Goal: Obtain resource: Obtain resource

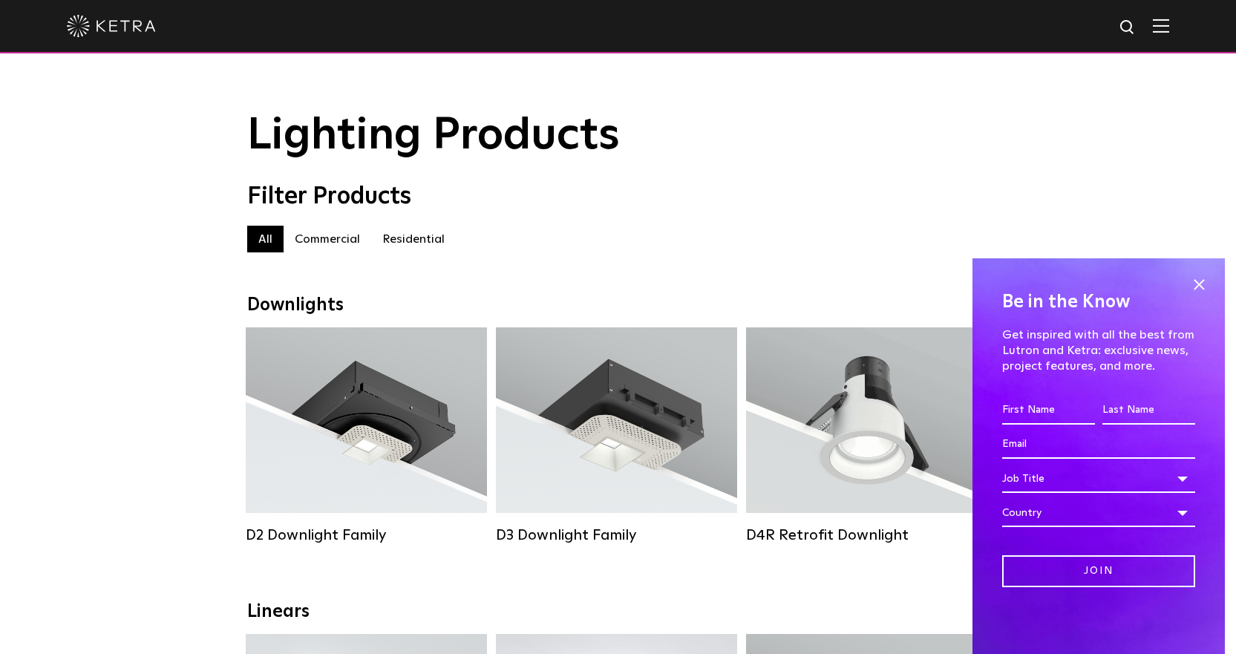
drag, startPoint x: 1196, startPoint y: 283, endPoint x: 952, endPoint y: 272, distance: 244.4
click at [1197, 283] on span at bounding box center [1198, 284] width 22 height 22
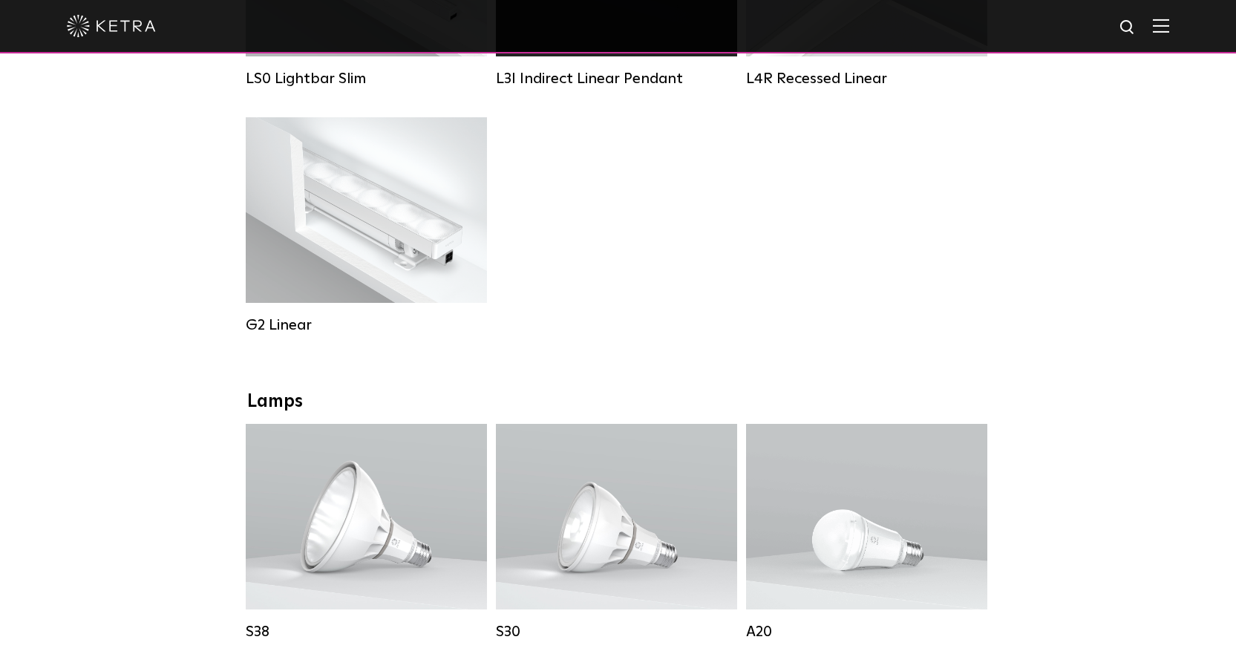
scroll to position [965, 0]
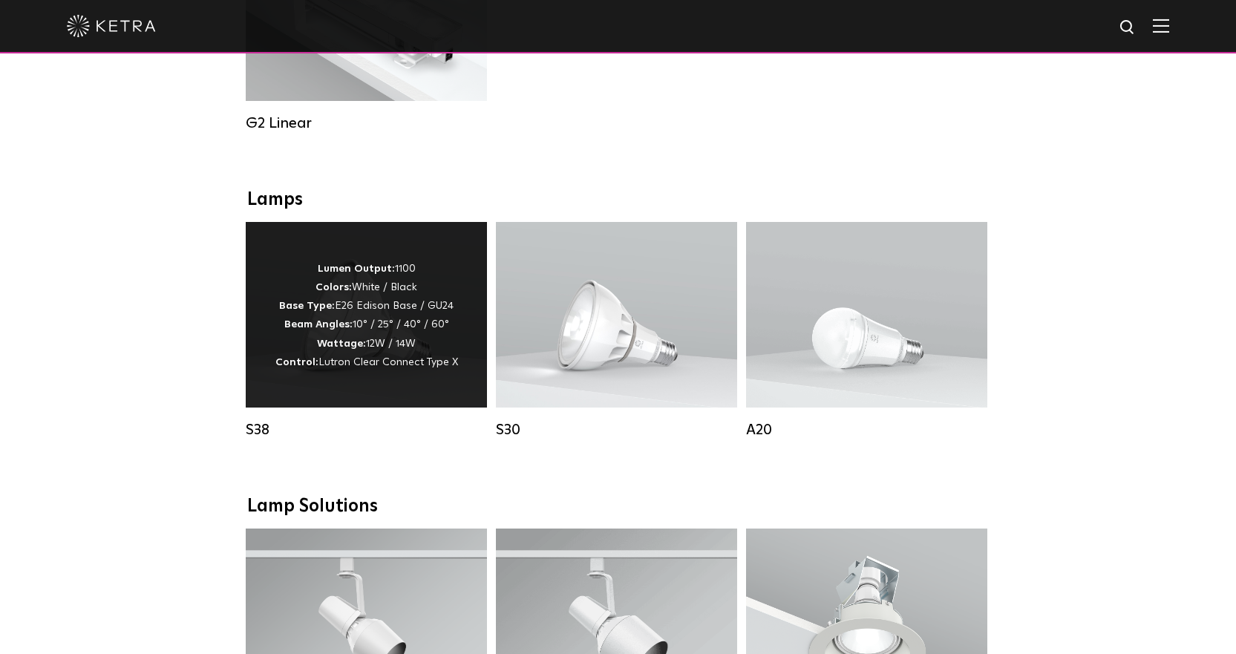
click at [366, 367] on p "Lumen Output: 1100 Colors: White / Black Base Type: E26 Edison Base / GU24 Beam…" at bounding box center [366, 316] width 183 height 112
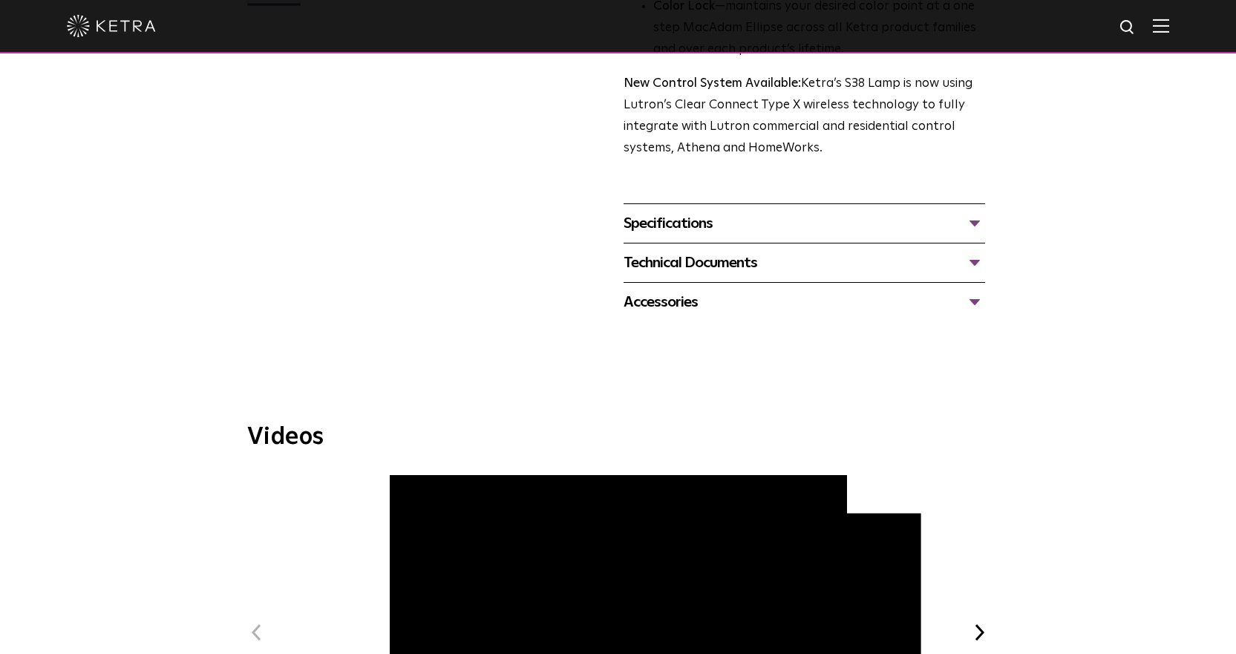
scroll to position [519, 0]
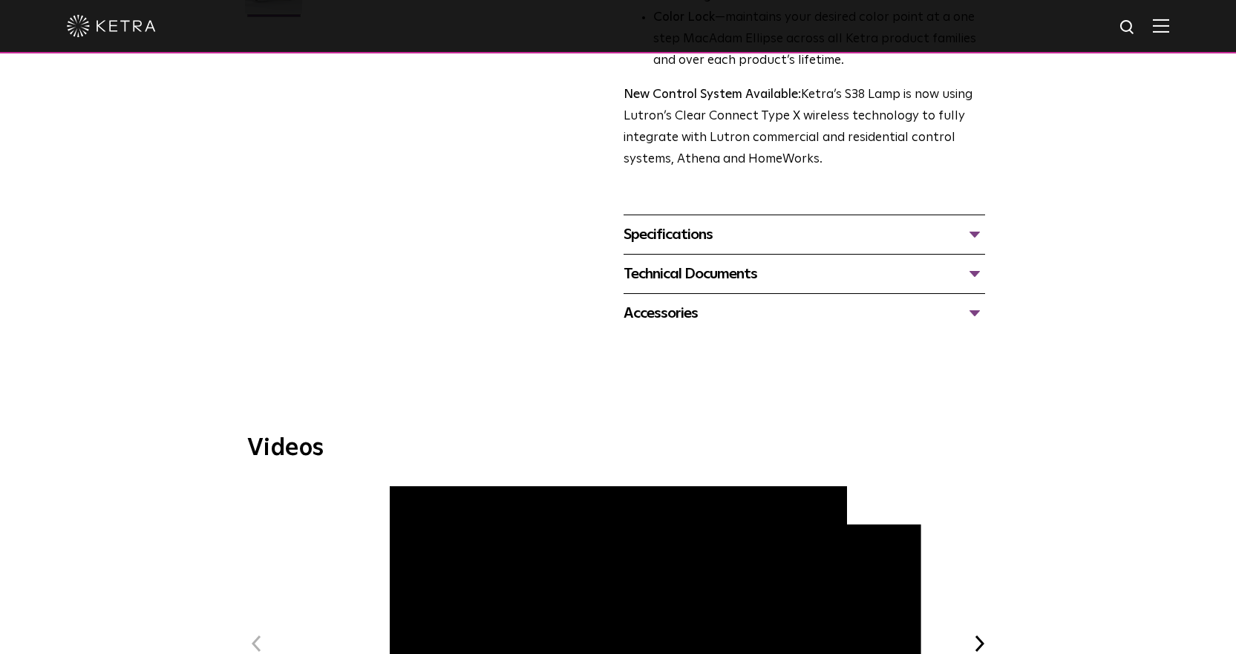
click at [975, 234] on div "Specifications" at bounding box center [803, 235] width 361 height 24
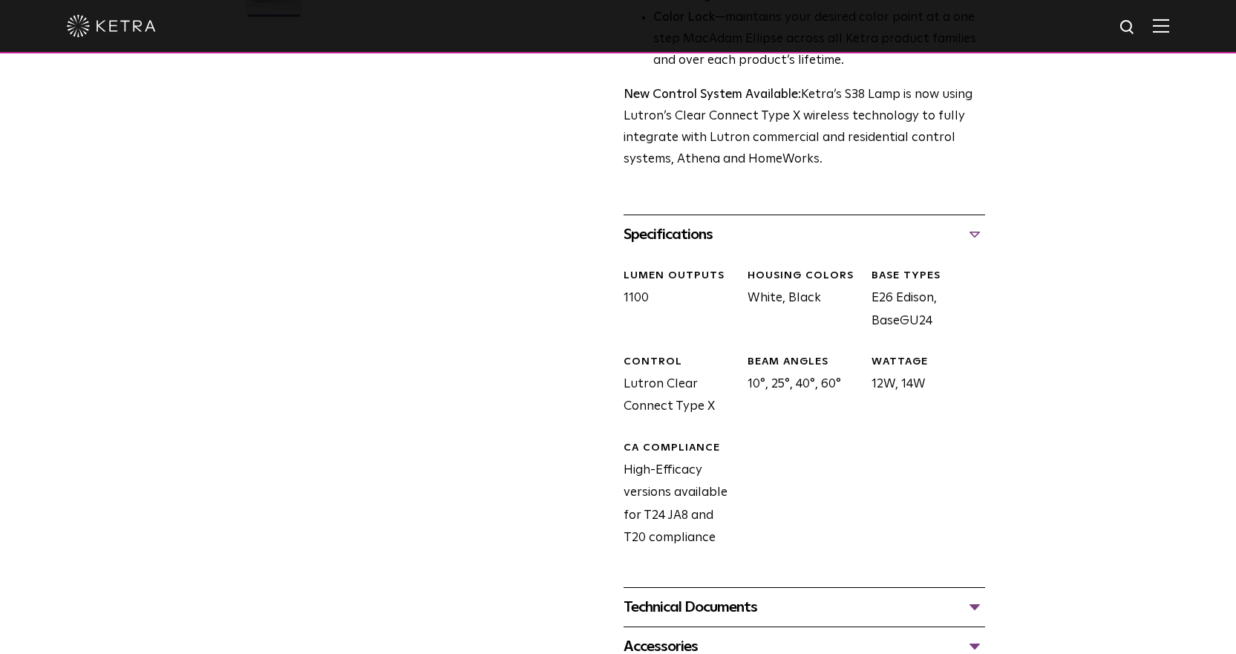
click at [975, 234] on div "Specifications" at bounding box center [803, 235] width 361 height 24
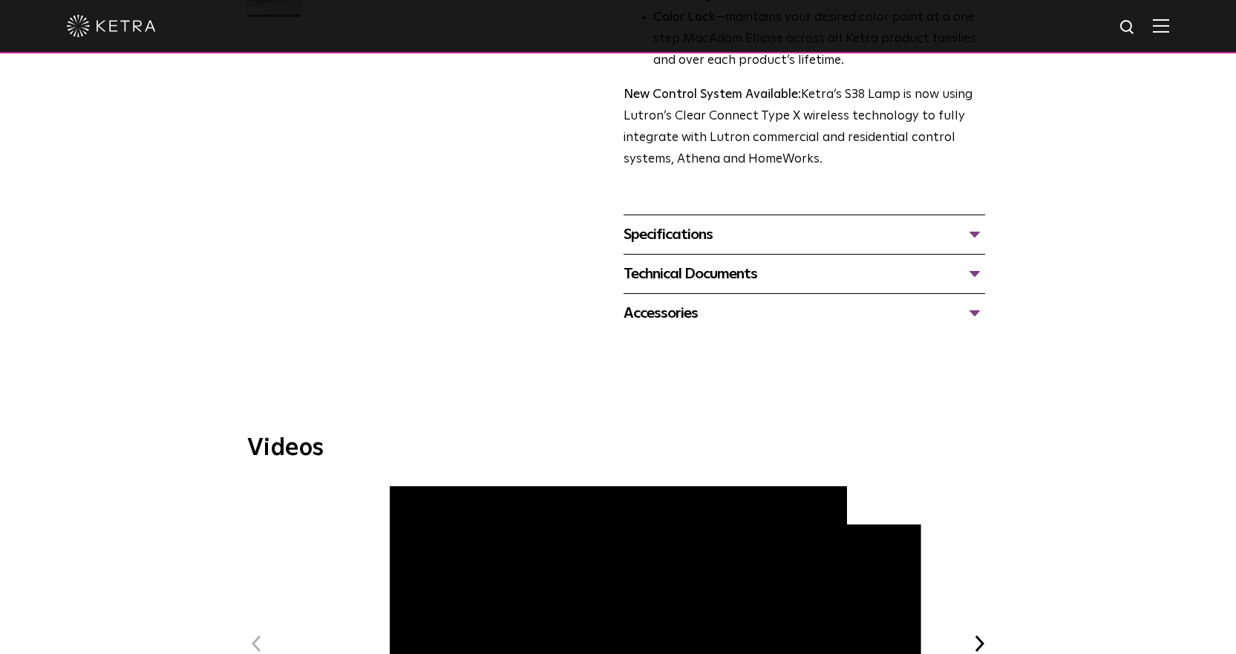
click at [979, 270] on div "Technical Documents" at bounding box center [803, 274] width 361 height 24
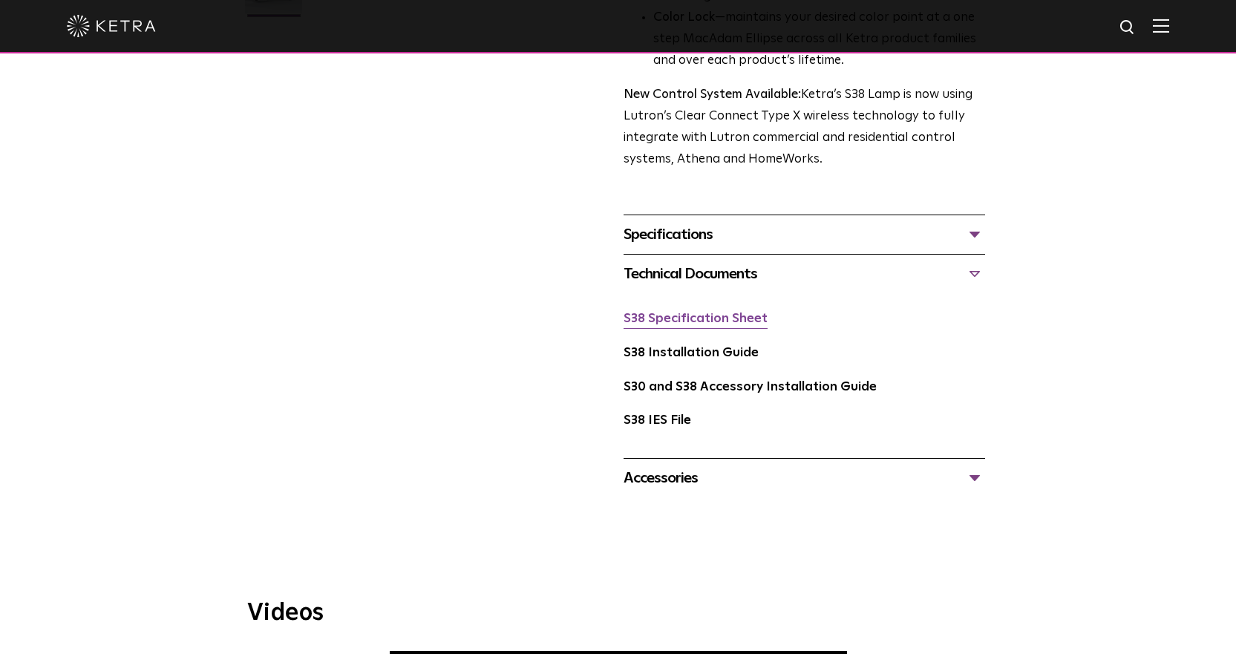
click at [712, 319] on link "S38 Specification Sheet" at bounding box center [695, 318] width 144 height 13
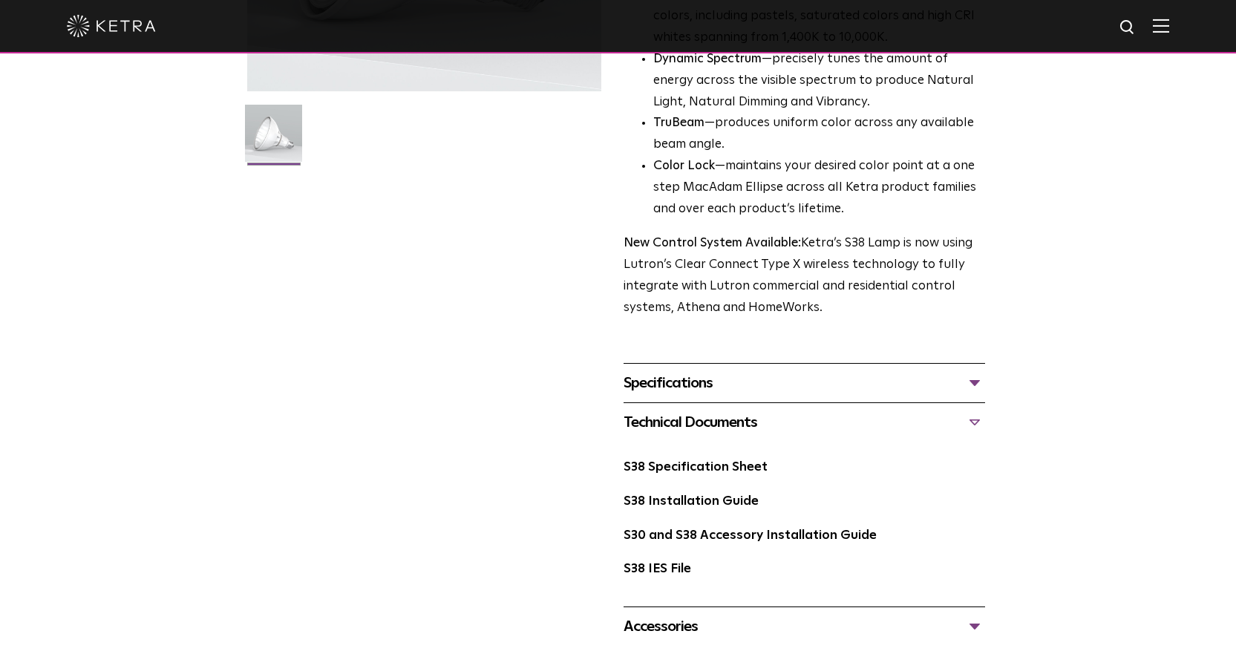
scroll to position [0, 0]
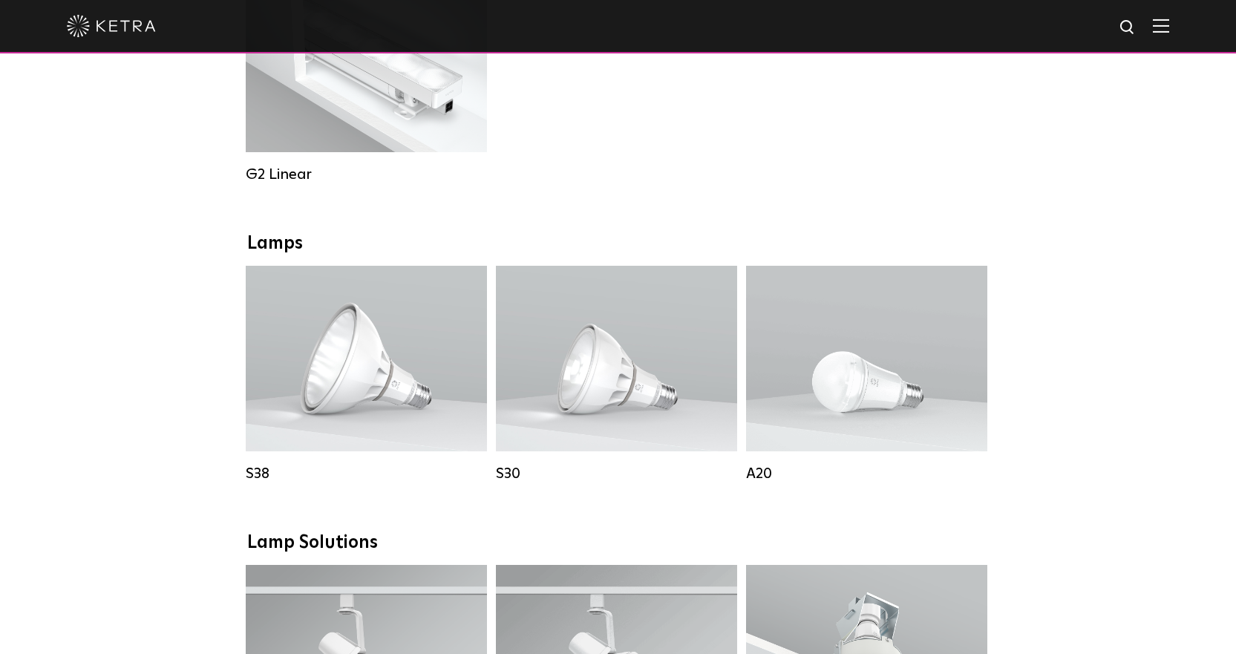
scroll to position [891, 0]
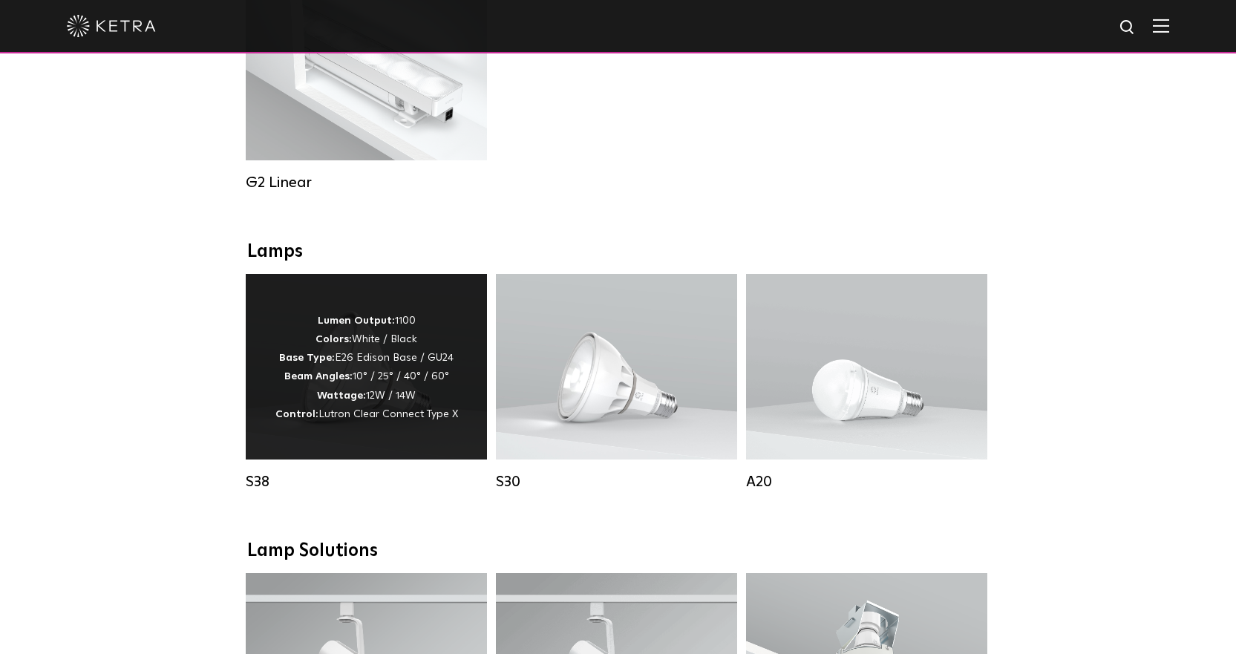
click at [455, 376] on div "Lumen Output: 1100 Colors: White / Black Base Type: E26 Edison Base / GU24 Beam…" at bounding box center [366, 367] width 241 height 186
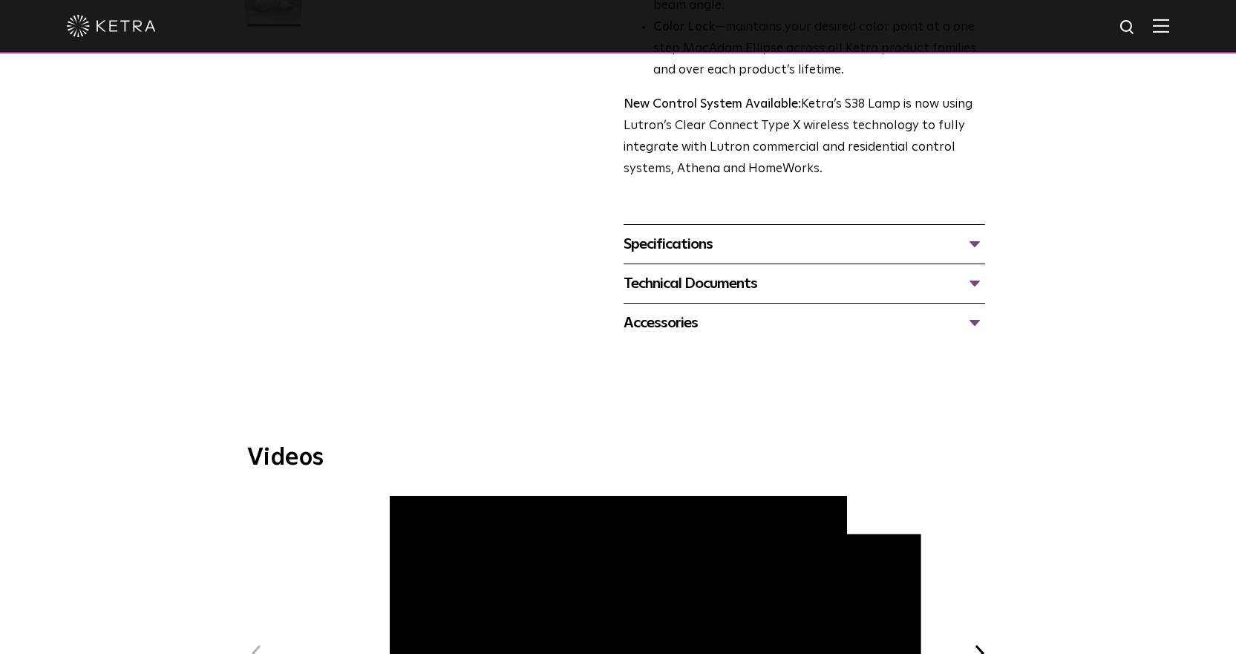
scroll to position [519, 0]
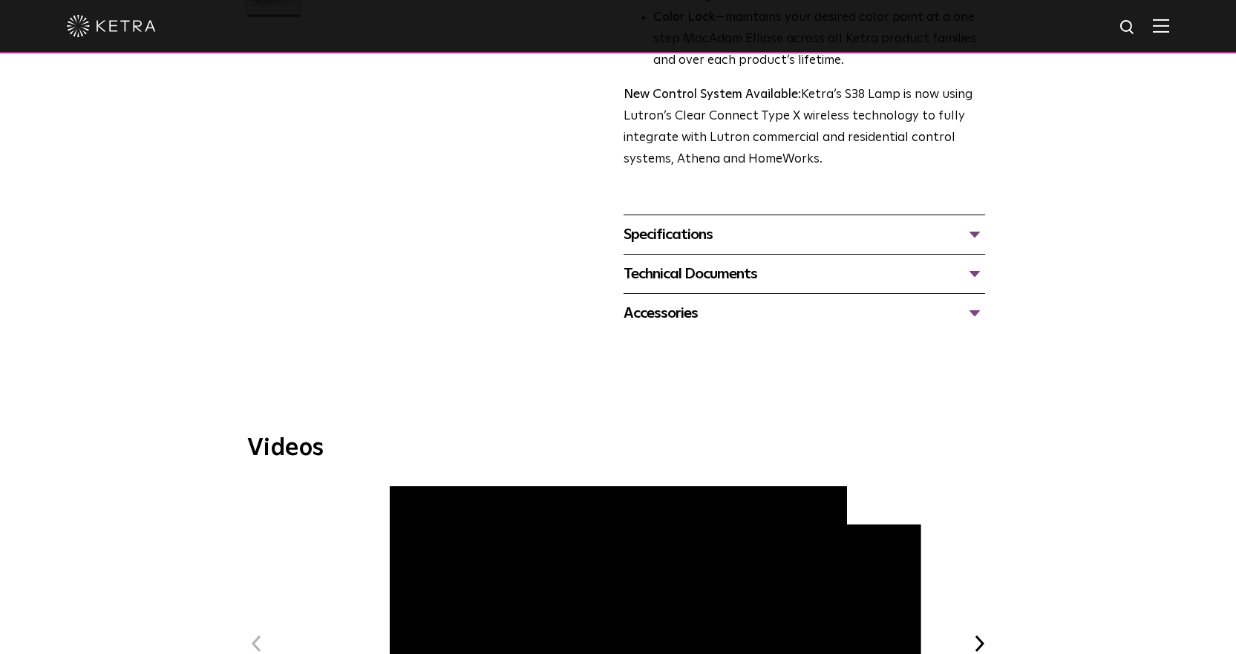
click at [977, 269] on div "Technical Documents" at bounding box center [803, 274] width 361 height 24
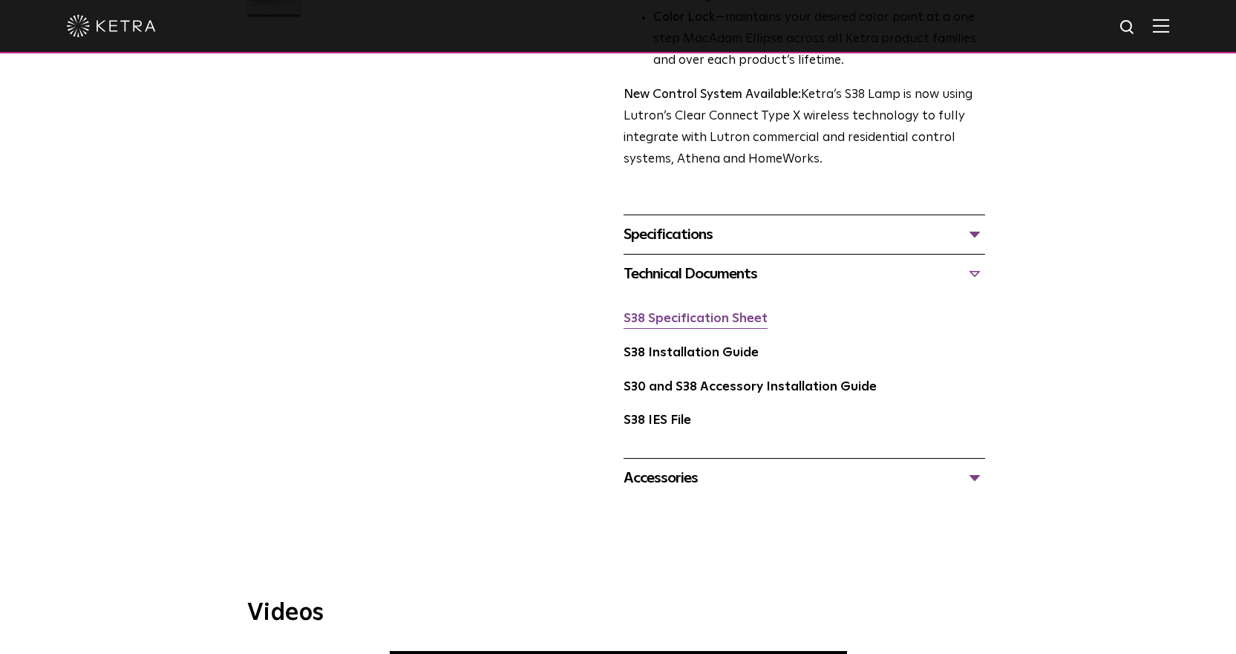
click at [677, 320] on link "S38 Specification Sheet" at bounding box center [695, 318] width 144 height 13
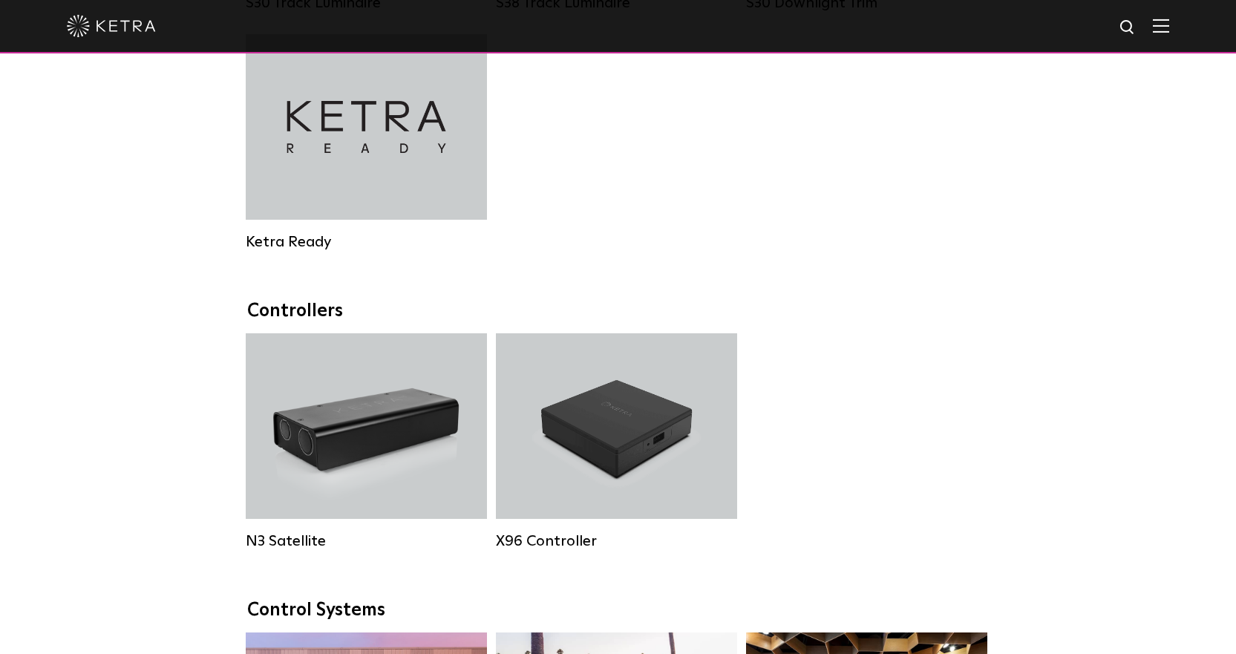
scroll to position [891, 0]
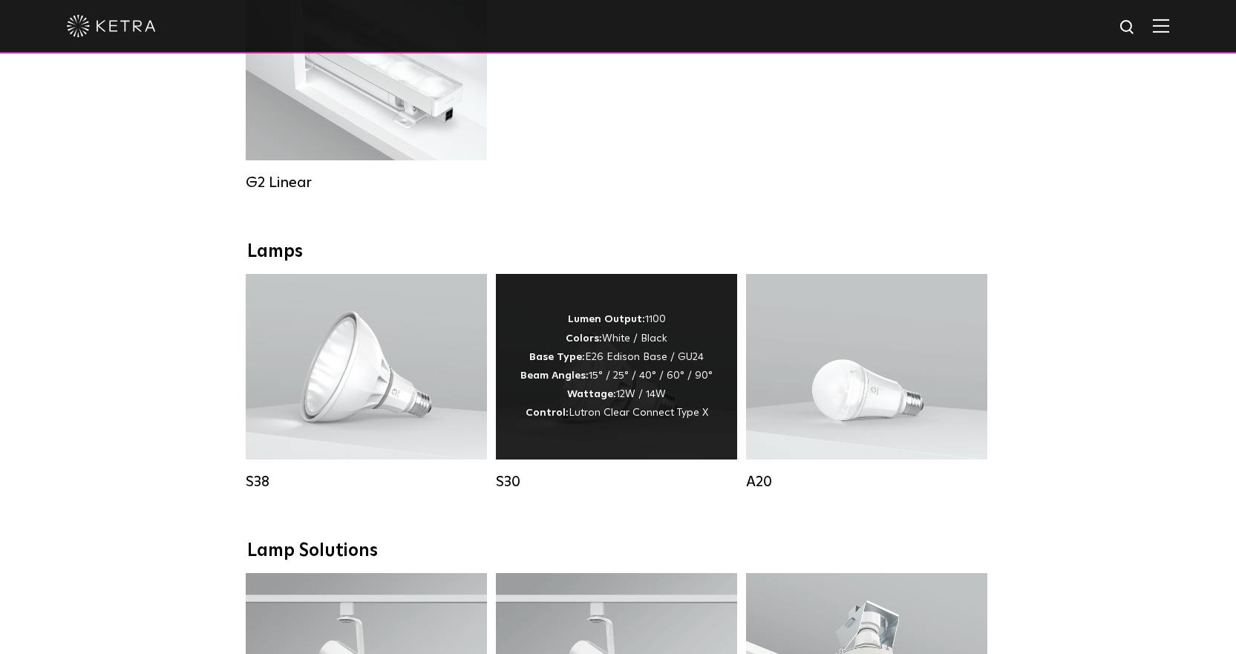
click at [599, 418] on span "Lutron Clear Connect Type X" at bounding box center [638, 412] width 140 height 10
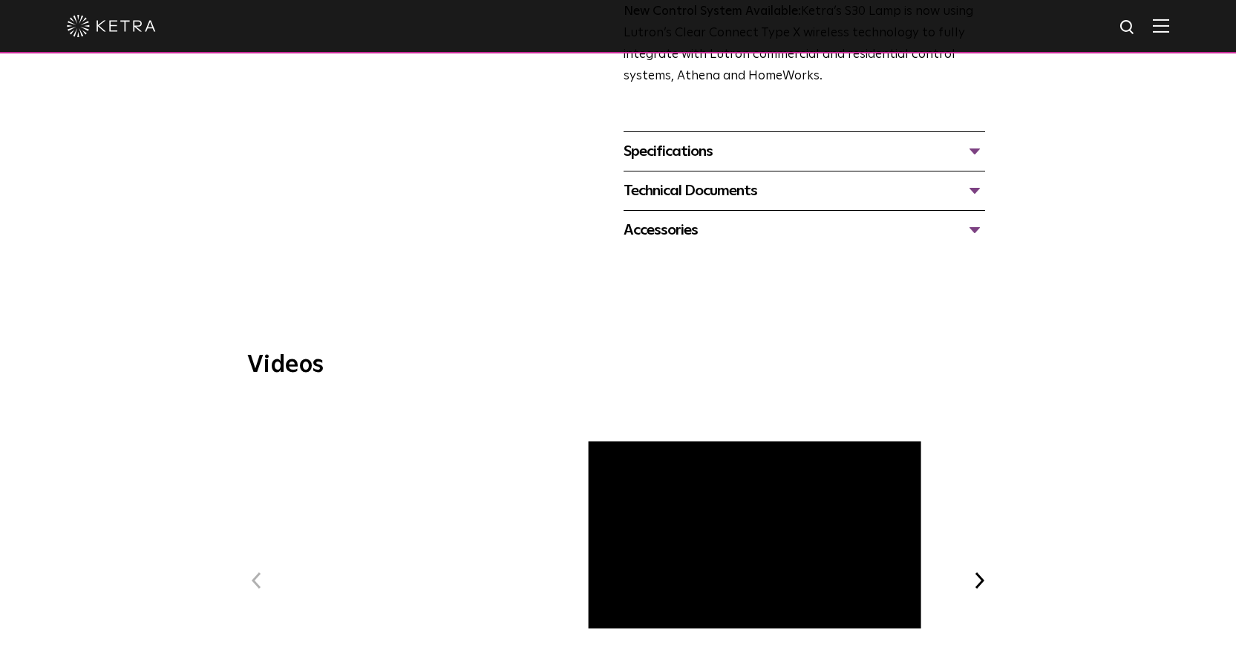
scroll to position [594, 0]
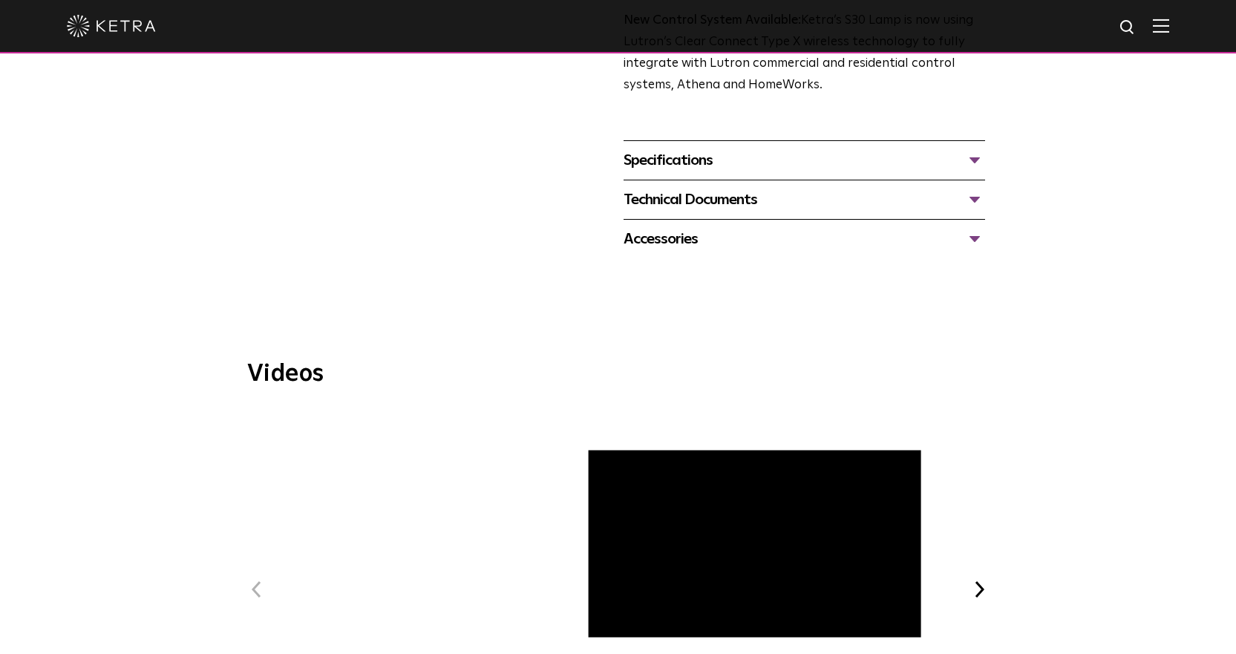
click at [973, 202] on div "Technical Documents" at bounding box center [803, 200] width 361 height 24
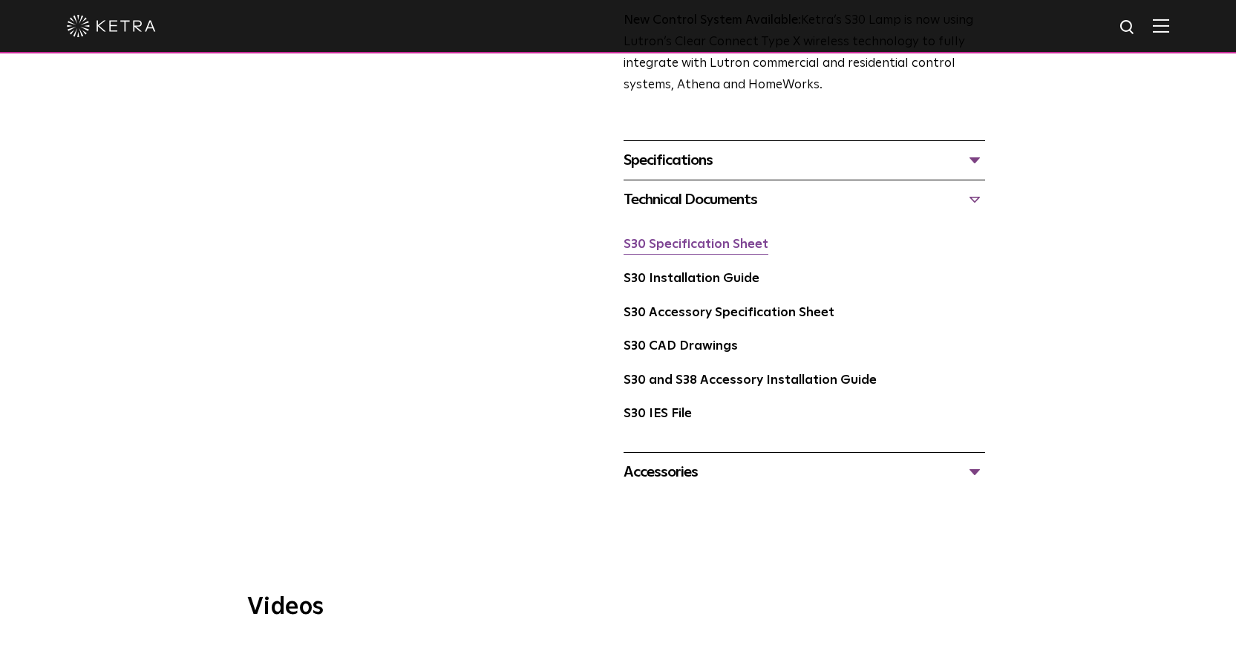
click at [705, 250] on link "S30 Specification Sheet" at bounding box center [695, 244] width 145 height 13
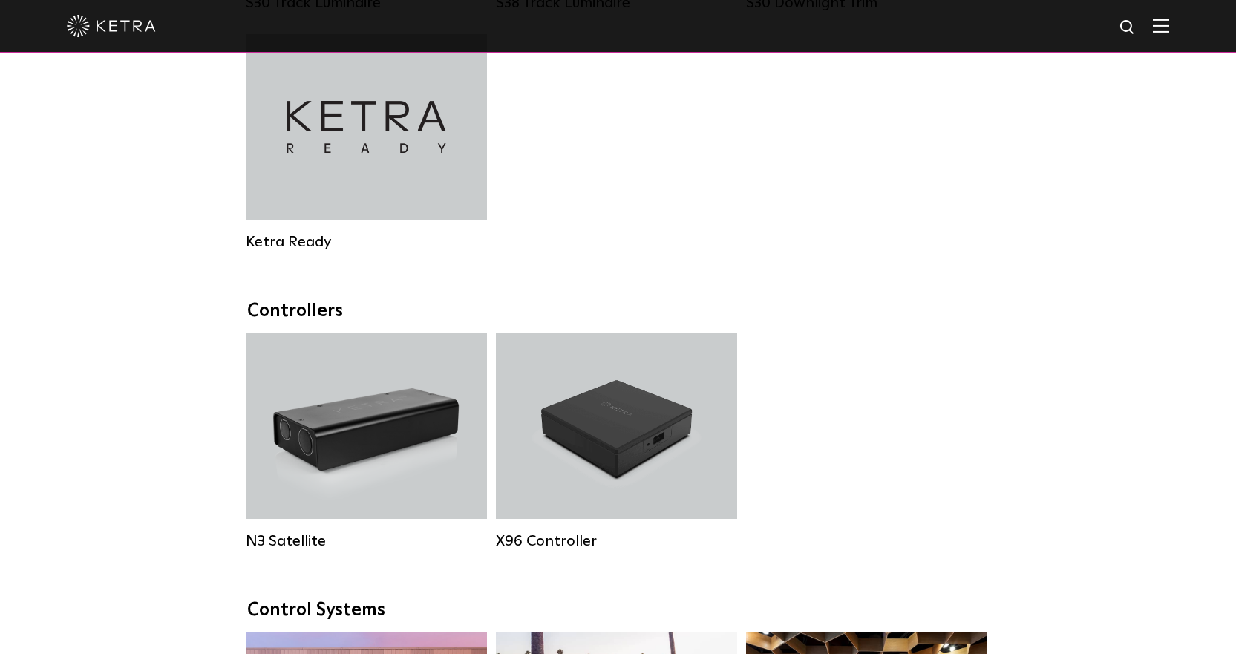
scroll to position [891, 0]
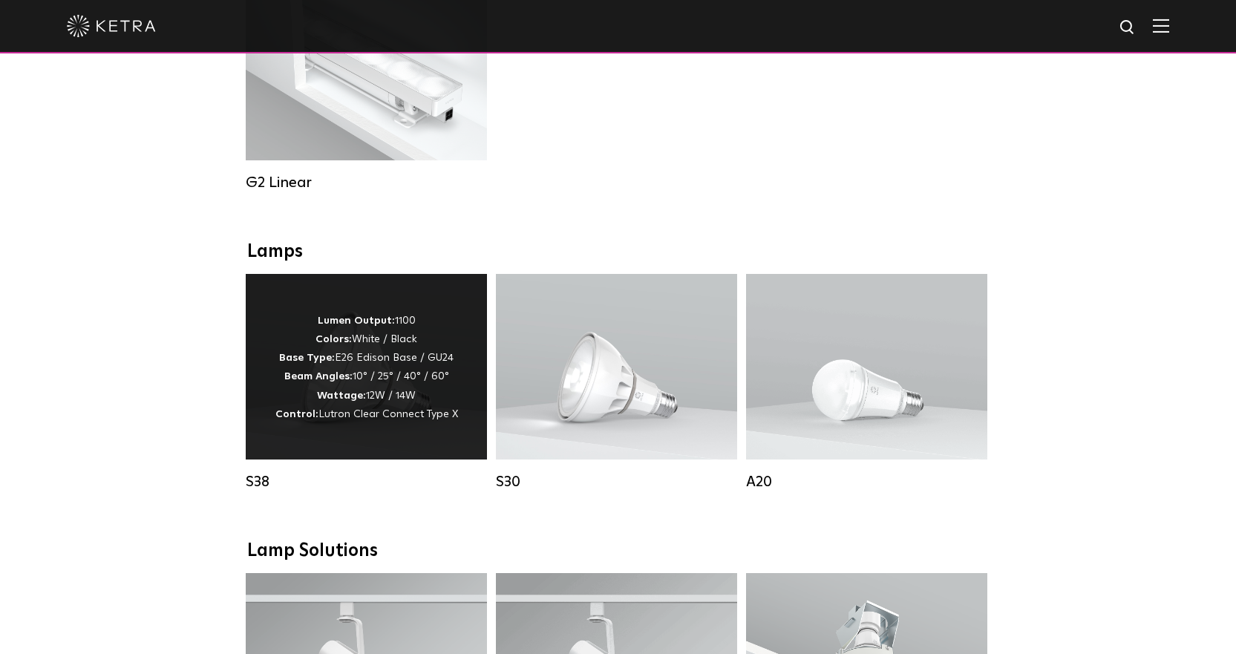
click at [409, 382] on p "Lumen Output: 1100 Colors: White / Black Base Type: E26 Edison Base / GU24 Beam…" at bounding box center [366, 368] width 183 height 112
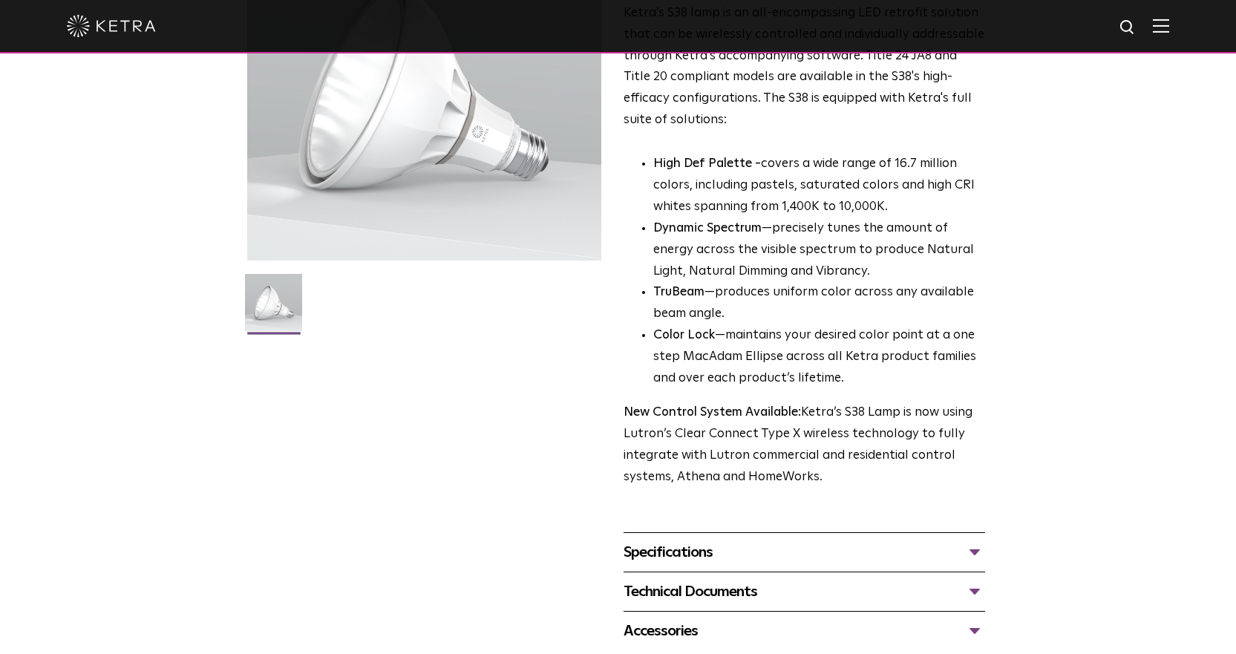
scroll to position [519, 0]
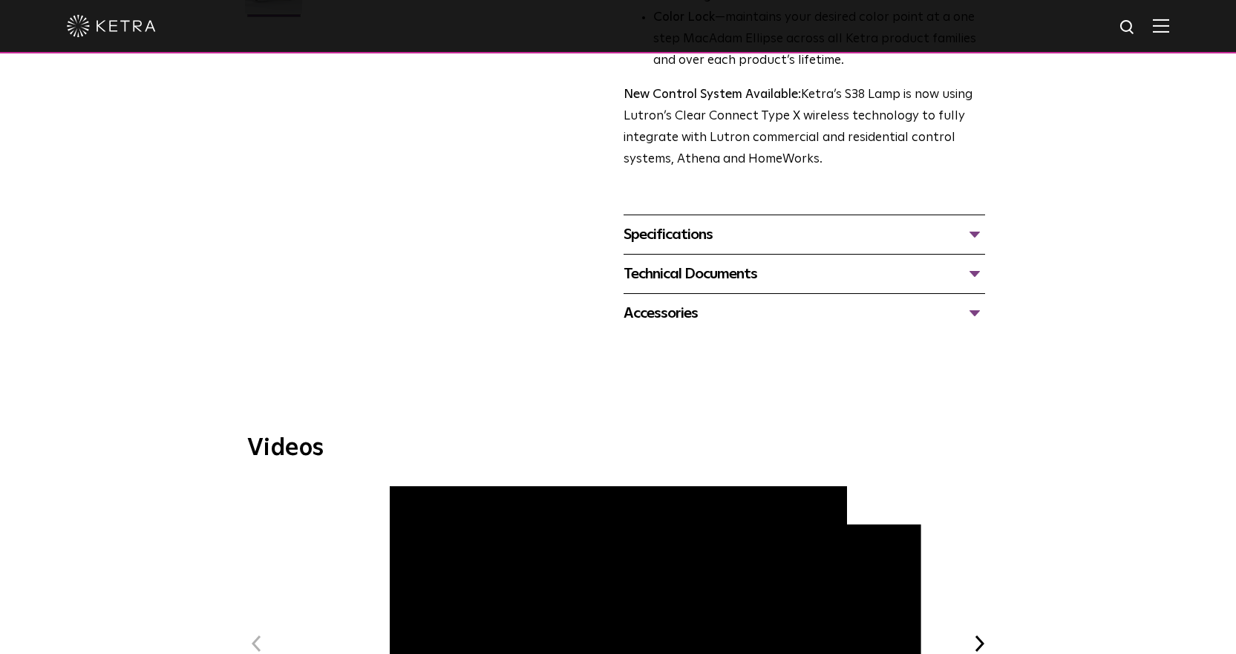
click at [976, 272] on div "Technical Documents" at bounding box center [803, 274] width 361 height 24
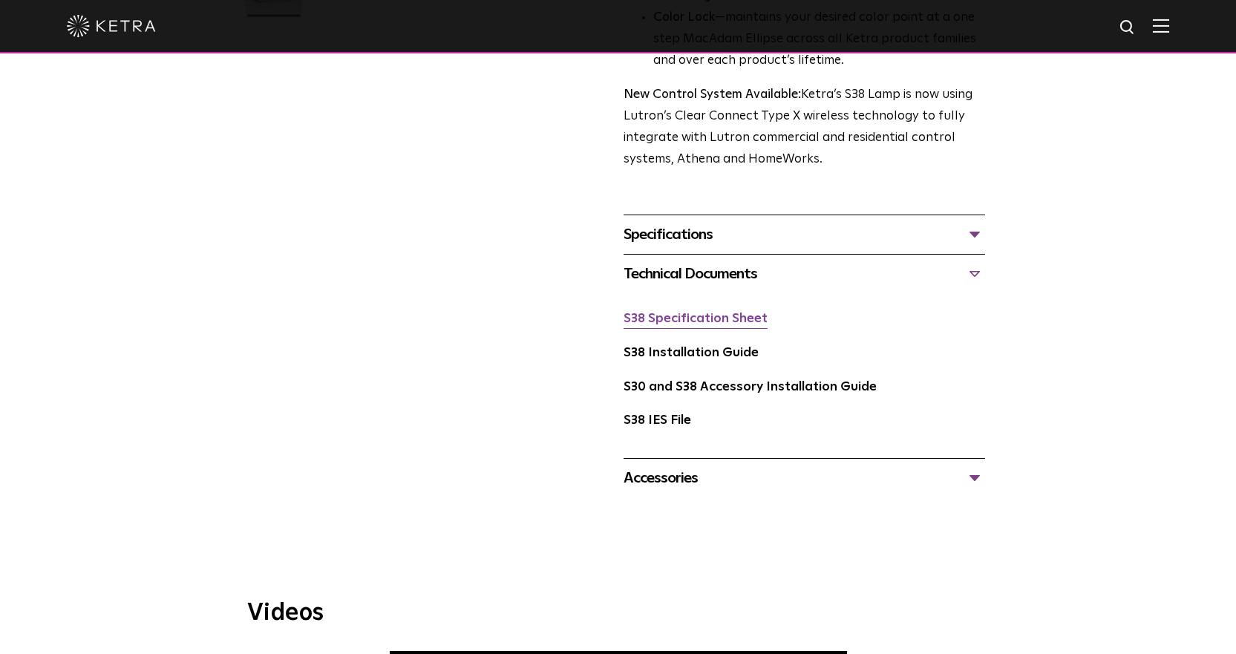
click at [707, 319] on link "S38 Specification Sheet" at bounding box center [695, 318] width 144 height 13
